Goal: Information Seeking & Learning: Learn about a topic

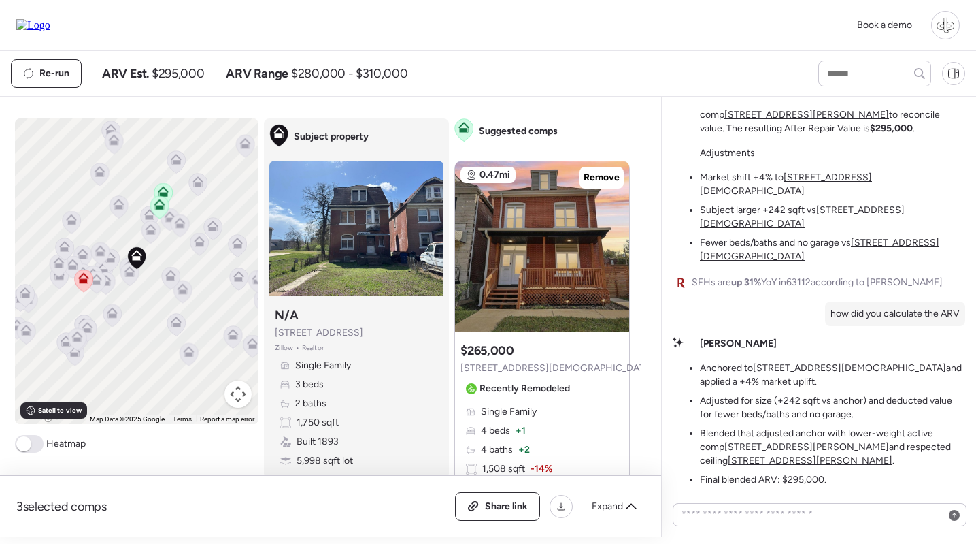
click at [50, 27] on img at bounding box center [33, 25] width 34 height 12
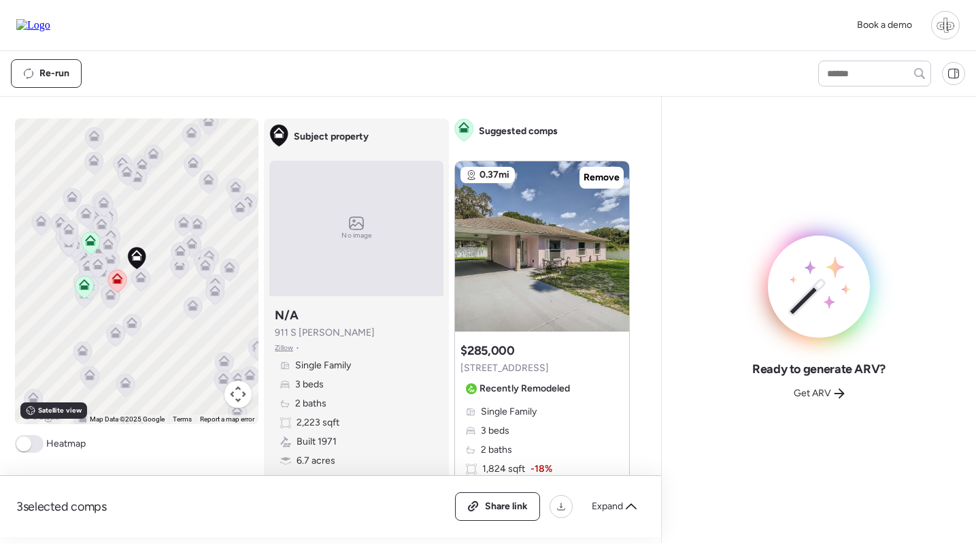
click at [952, 23] on div at bounding box center [945, 25] width 29 height 29
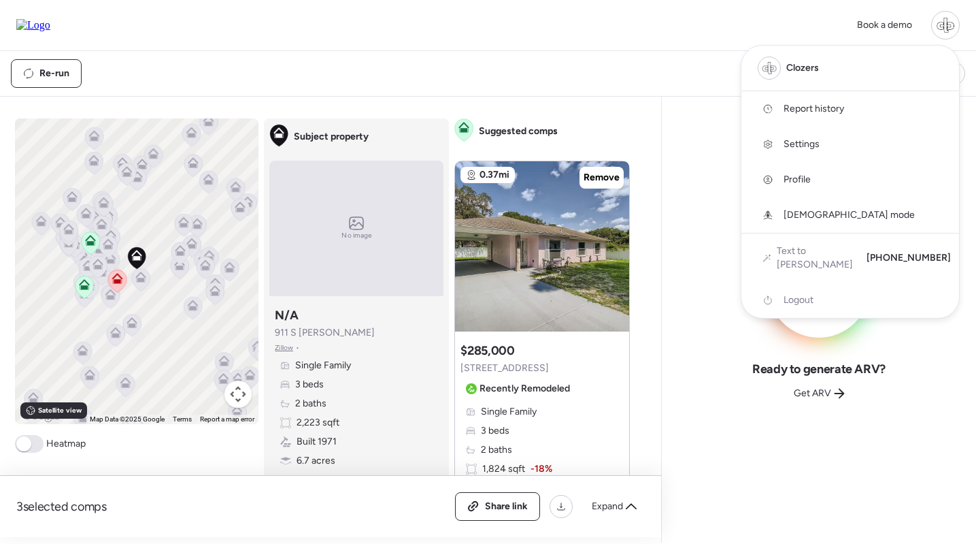
click at [797, 108] on span "Report history" at bounding box center [814, 109] width 61 height 14
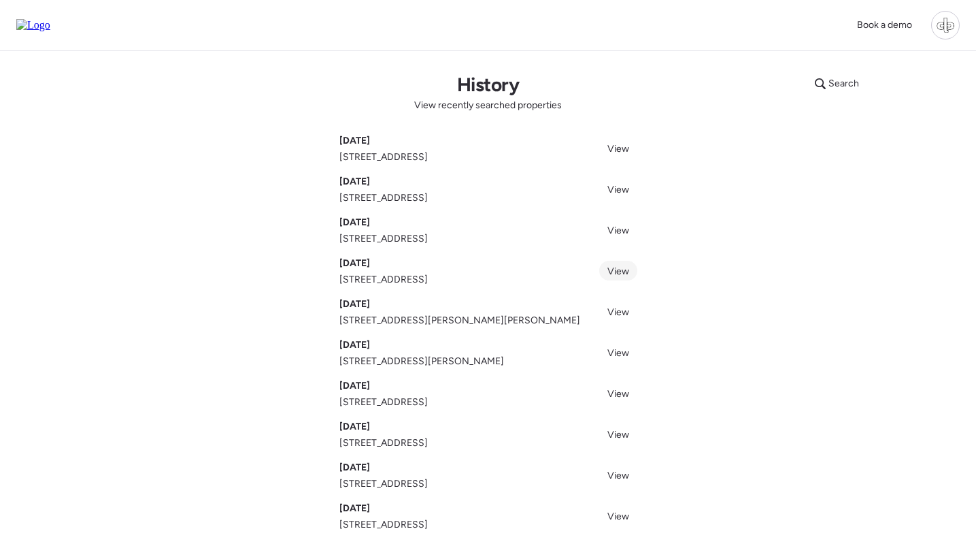
click at [625, 271] on span "View" at bounding box center [619, 271] width 22 height 12
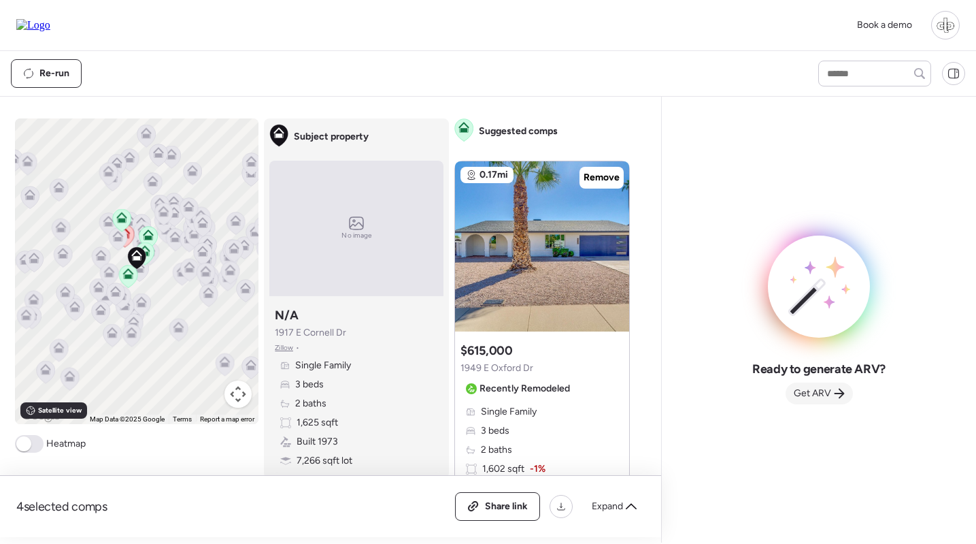
click at [821, 395] on span "Get ARV" at bounding box center [812, 393] width 37 height 14
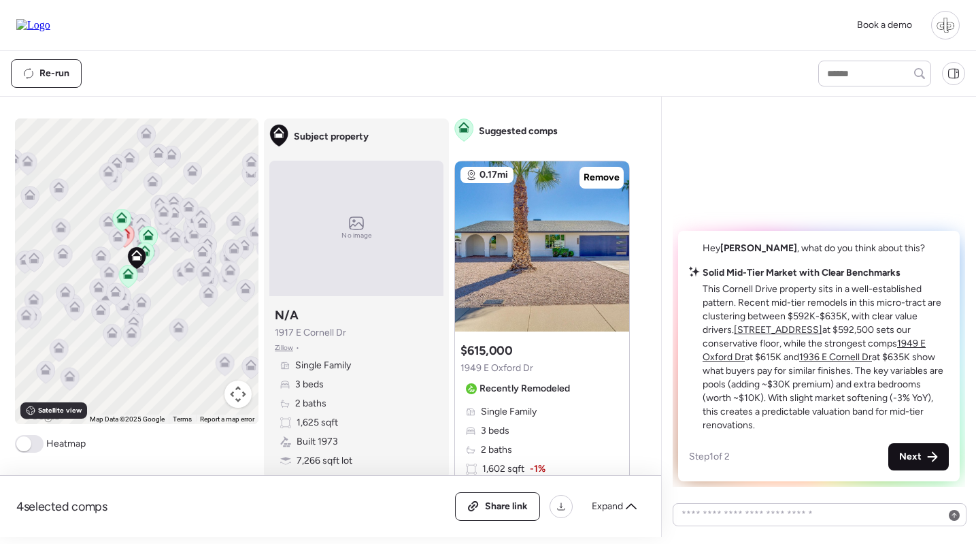
click at [912, 456] on span "Next" at bounding box center [911, 457] width 22 height 14
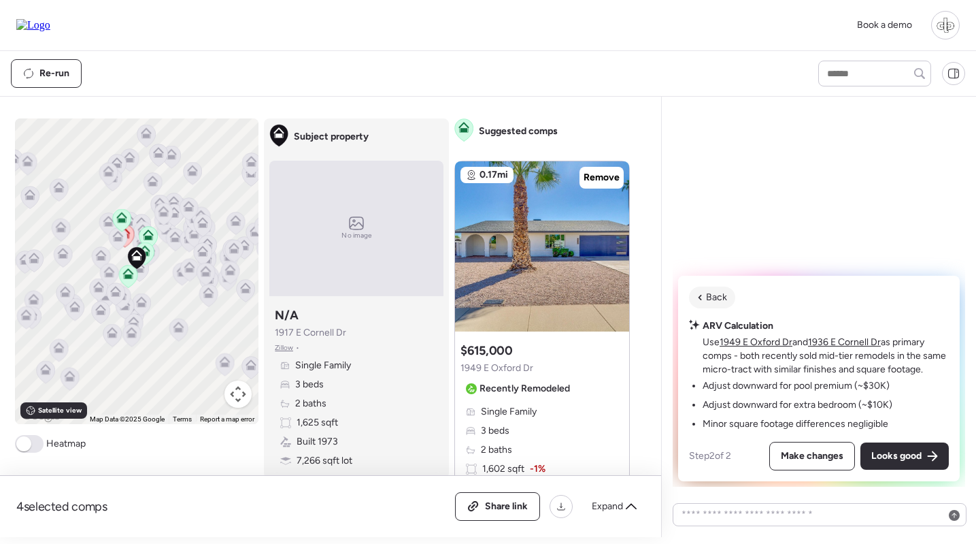
click at [722, 288] on div "Back" at bounding box center [712, 297] width 46 height 22
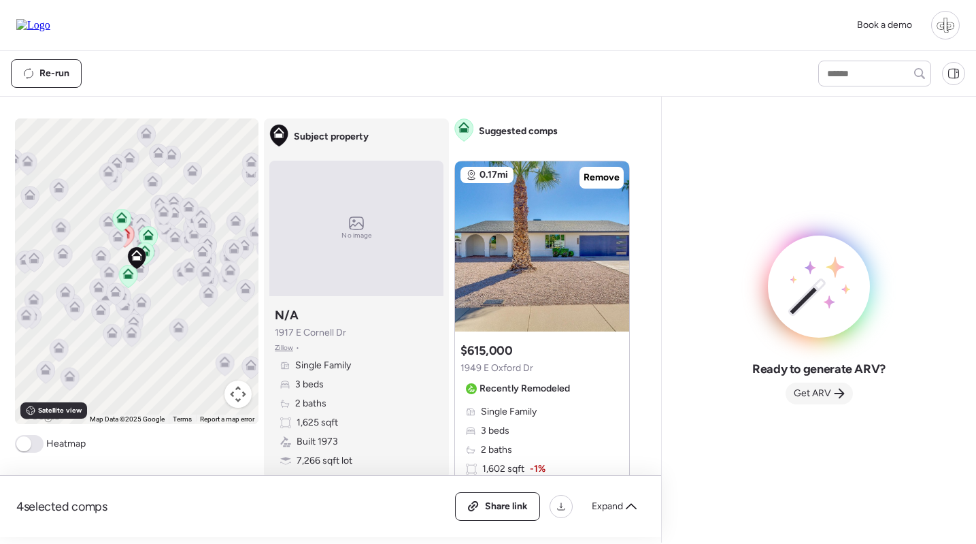
click at [801, 389] on span "Get ARV" at bounding box center [812, 393] width 37 height 14
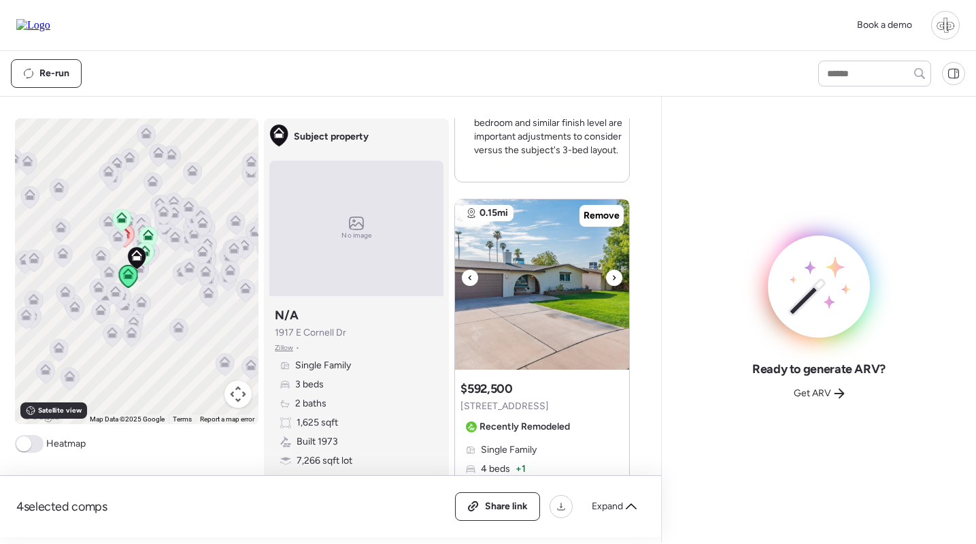
scroll to position [672, 0]
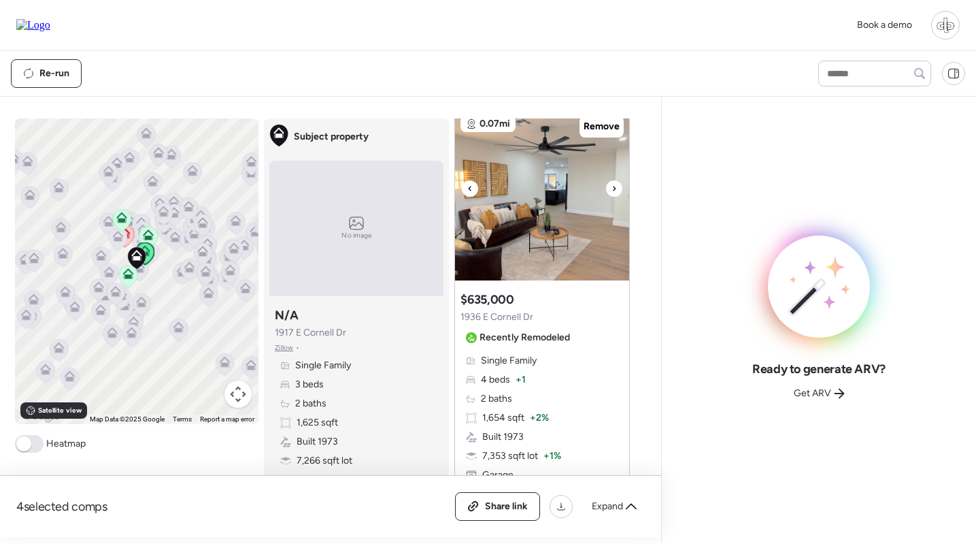
click at [545, 209] on img at bounding box center [542, 195] width 174 height 170
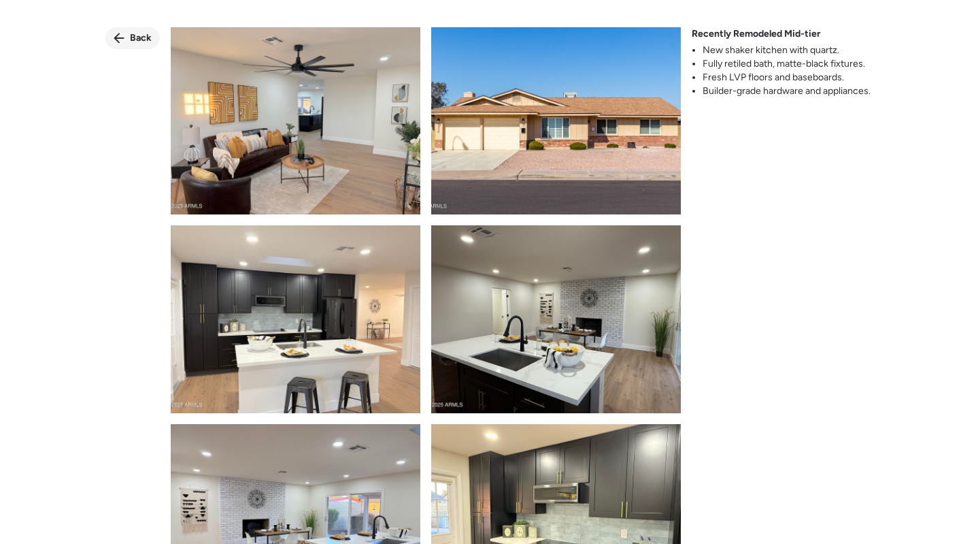
click at [147, 39] on span "Back" at bounding box center [141, 38] width 22 height 14
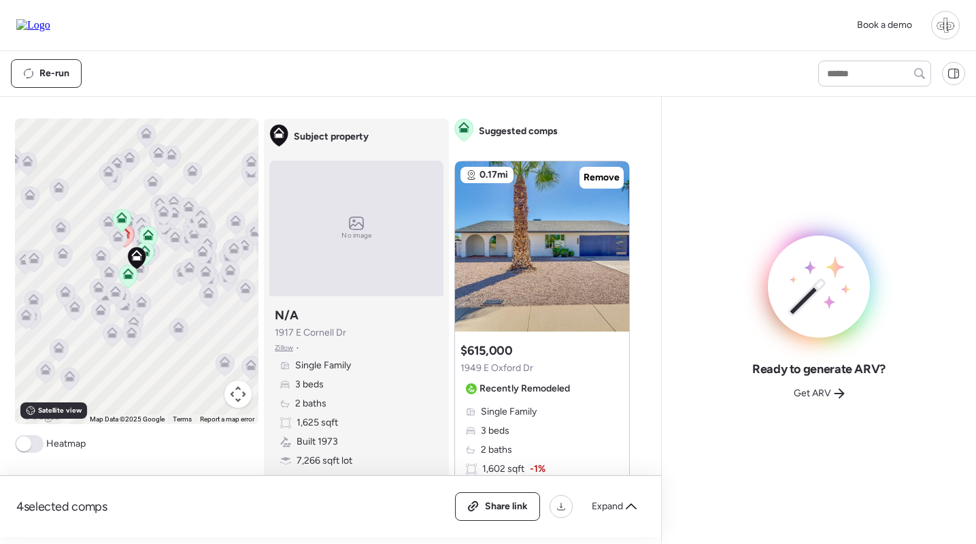
scroll to position [0, 0]
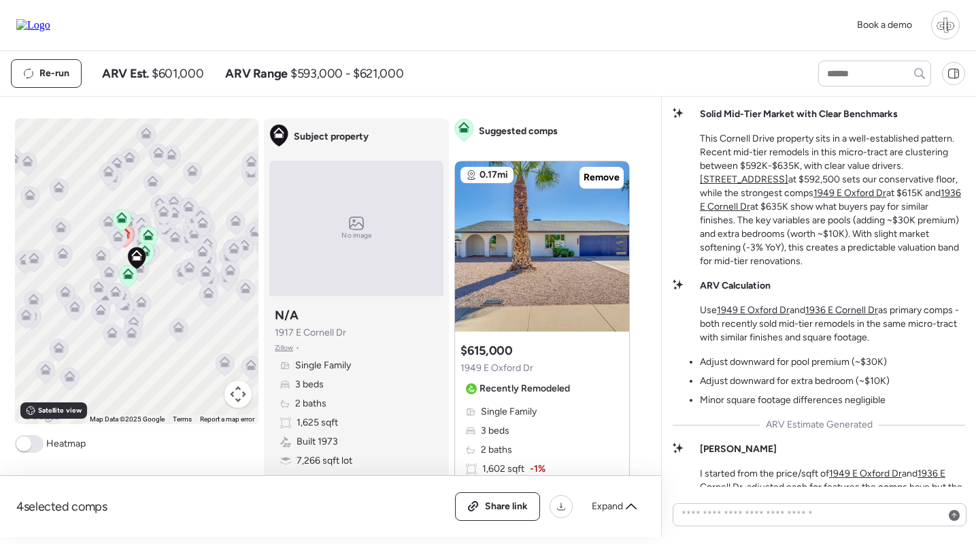
scroll to position [-149, 0]
